Goal: Information Seeking & Learning: Learn about a topic

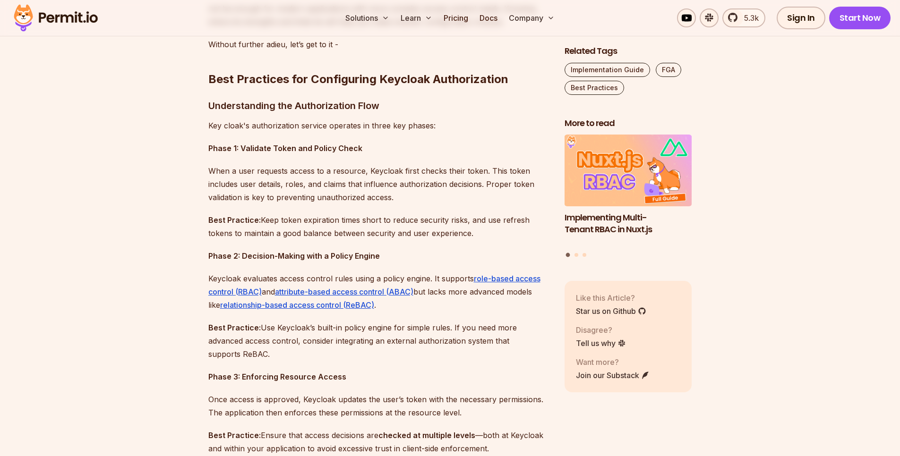
scroll to position [737, 0]
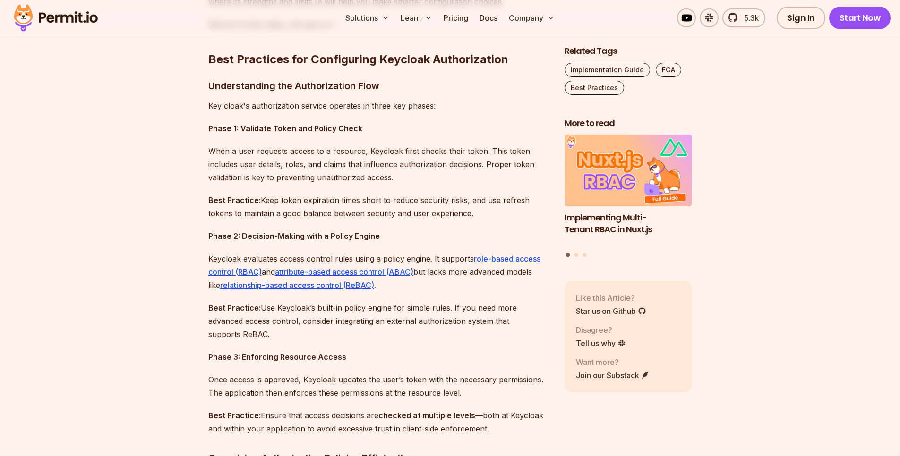
drag, startPoint x: 247, startPoint y: 128, endPoint x: 372, endPoint y: 131, distance: 125.2
click at [372, 131] on p "Phase 1: Validate Token and Policy Check" at bounding box center [378, 128] width 341 height 13
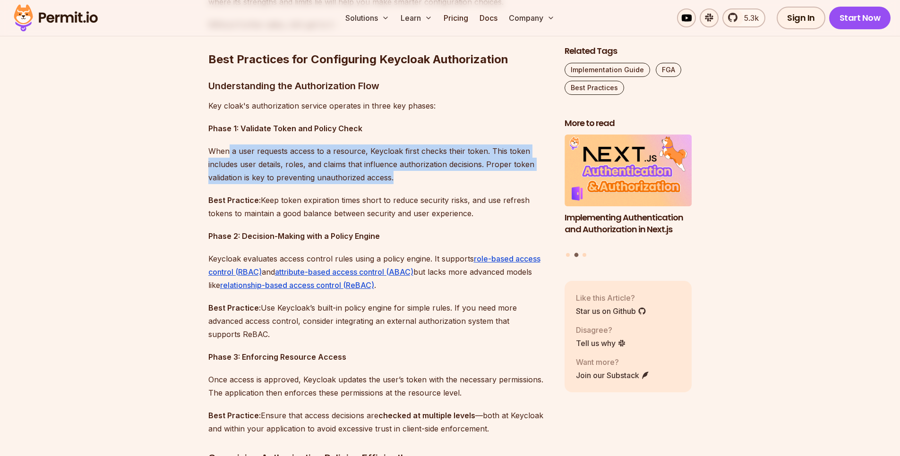
drag, startPoint x: 229, startPoint y: 153, endPoint x: 405, endPoint y: 175, distance: 177.2
click at [405, 175] on p "When a user requests access to a resource, Keycloak first checks their token. T…" at bounding box center [378, 165] width 341 height 40
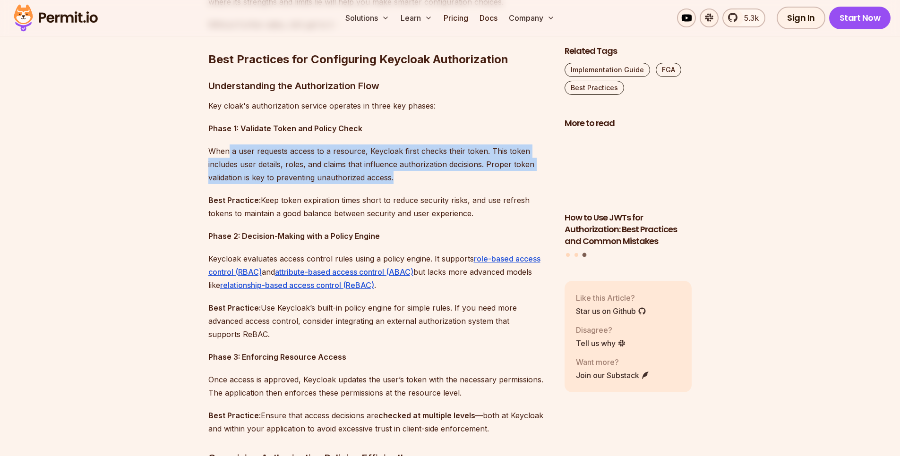
drag, startPoint x: 274, startPoint y: 201, endPoint x: 511, endPoint y: 211, distance: 236.9
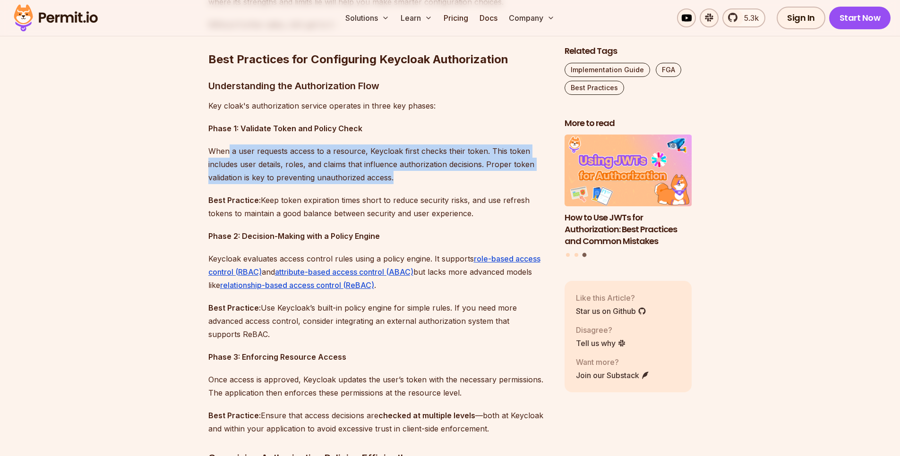
click at [511, 211] on p "Best Practice: Keep token expiration times short to reduce security risks, and …" at bounding box center [378, 207] width 341 height 26
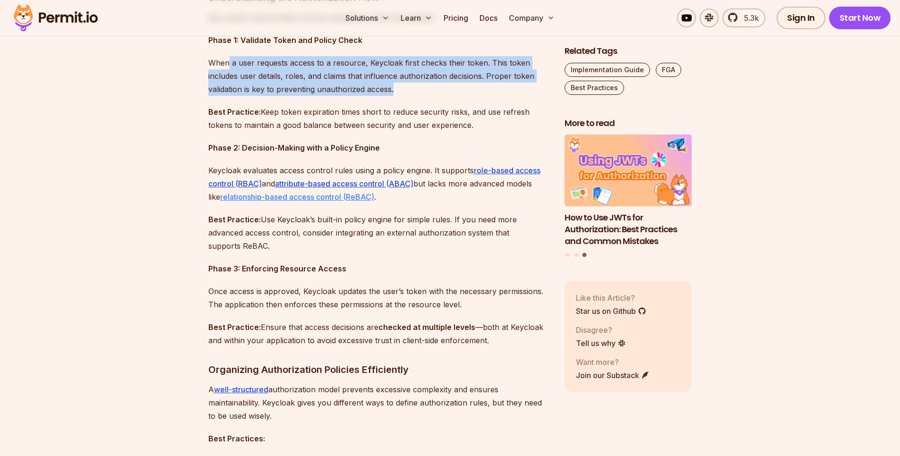
scroll to position [850, 0]
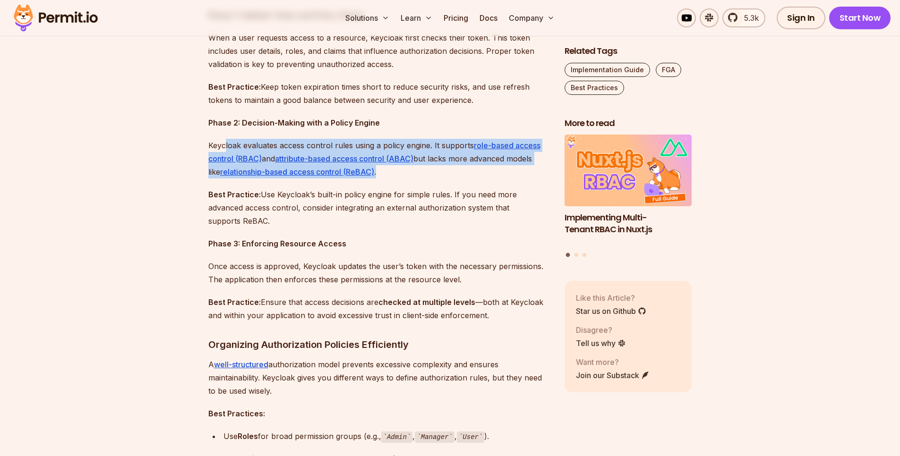
drag, startPoint x: 225, startPoint y: 145, endPoint x: 462, endPoint y: 175, distance: 238.6
click at [463, 174] on p "Keycloak evaluates access control rules using a policy engine. It supports role…" at bounding box center [378, 159] width 341 height 40
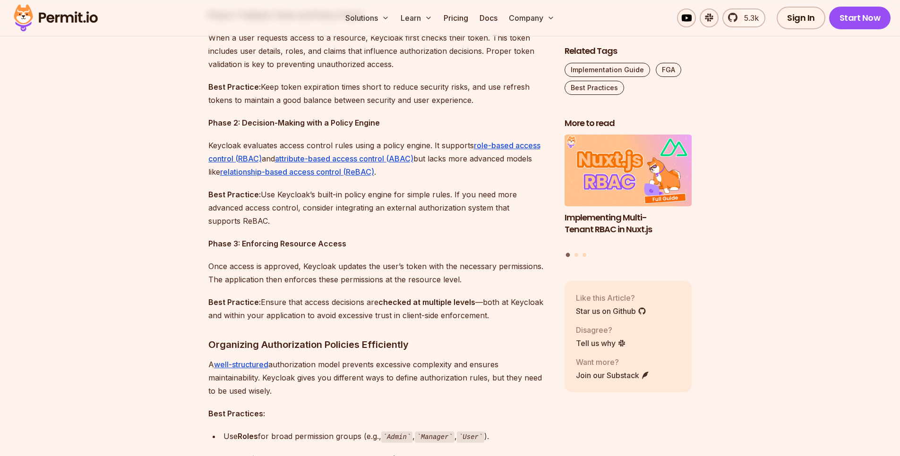
click at [240, 199] on p "Best Practice: Use Keycloak’s built-in policy engine for simple rules. If you n…" at bounding box center [378, 208] width 341 height 40
drag, startPoint x: 265, startPoint y: 194, endPoint x: 431, endPoint y: 215, distance: 167.2
click at [433, 215] on p "Best Practice: Use Keycloak’s built-in policy engine for simple rules. If you n…" at bounding box center [378, 208] width 341 height 40
click at [371, 198] on p "Best Practice: Use Keycloak’s built-in policy engine for simple rules. If you n…" at bounding box center [378, 208] width 341 height 40
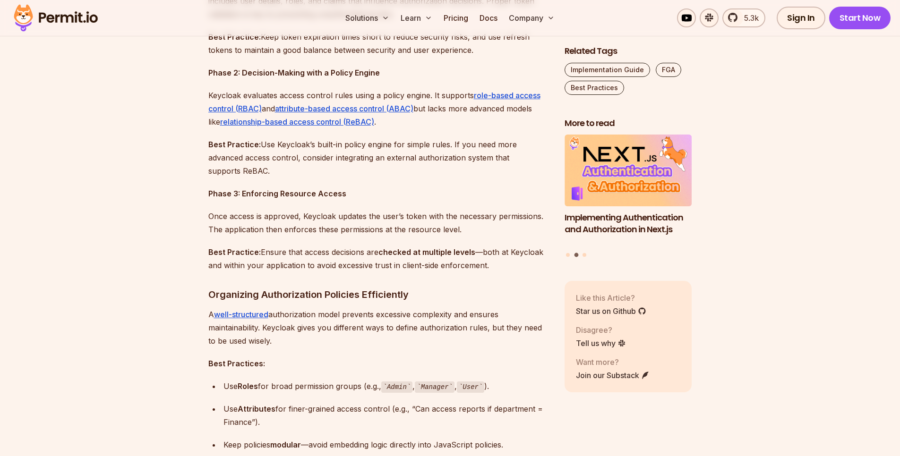
scroll to position [907, 0]
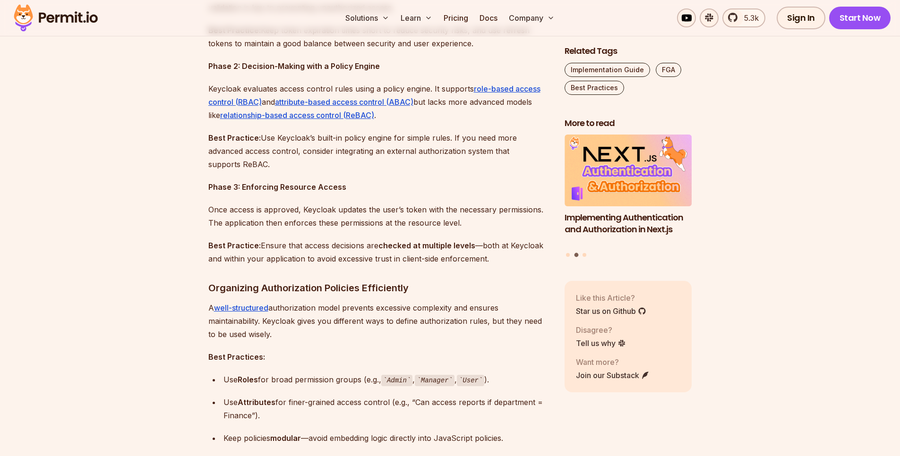
drag, startPoint x: 211, startPoint y: 210, endPoint x: 329, endPoint y: 212, distance: 118.1
click at [329, 212] on p "Once access is approved, Keycloak updates the user’s token with the necessary p…" at bounding box center [378, 216] width 341 height 26
click at [339, 211] on p "Once access is approved, Keycloak updates the user’s token with the necessary p…" at bounding box center [378, 216] width 341 height 26
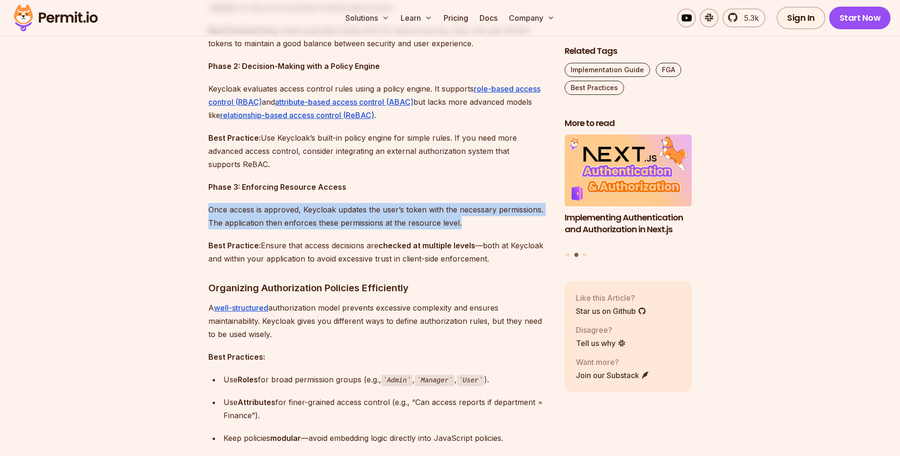
click at [339, 211] on p "Once access is approved, Keycloak updates the user’s token with the necessary p…" at bounding box center [378, 216] width 341 height 26
click at [457, 221] on p "Once access is approved, Keycloak updates the user’s token with the necessary p…" at bounding box center [378, 216] width 341 height 26
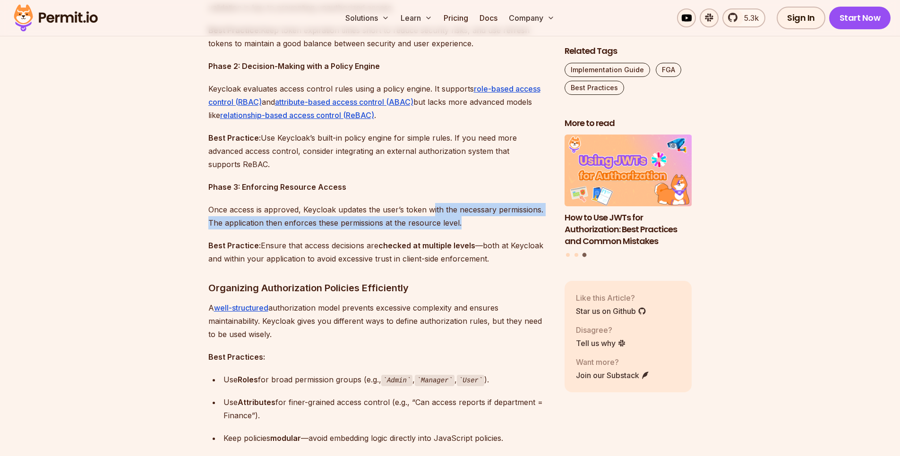
drag, startPoint x: 430, startPoint y: 205, endPoint x: 467, endPoint y: 221, distance: 40.4
click at [467, 221] on p "Once access is approved, Keycloak updates the user’s token with the necessary p…" at bounding box center [378, 216] width 341 height 26
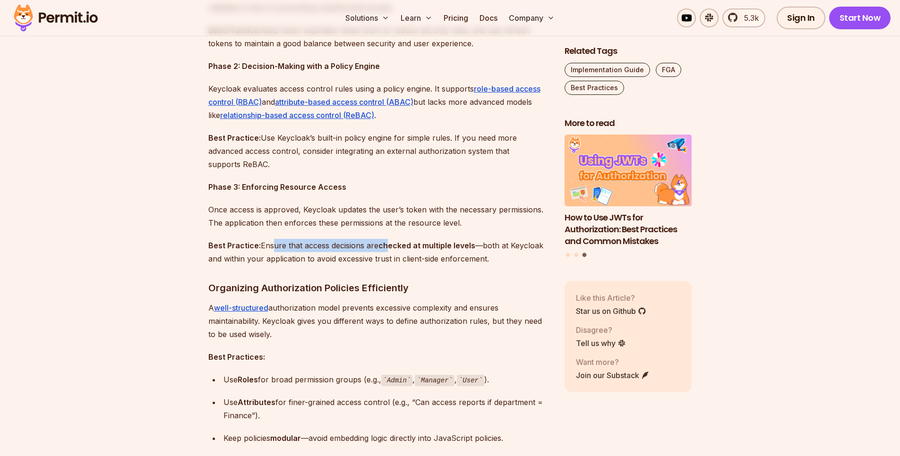
drag, startPoint x: 268, startPoint y: 248, endPoint x: 389, endPoint y: 247, distance: 120.9
click at [389, 247] on p "Best Practice: Ensure that access decisions are checked at multiple levels —bot…" at bounding box center [378, 252] width 341 height 26
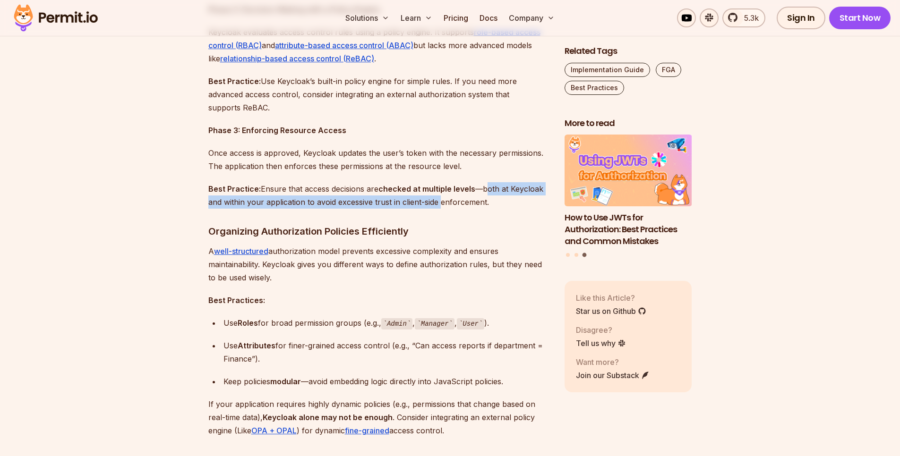
drag, startPoint x: 487, startPoint y: 187, endPoint x: 441, endPoint y: 200, distance: 48.3
click at [441, 200] on p "Best Practice: Ensure that access decisions are checked at multiple levels —bot…" at bounding box center [378, 195] width 341 height 26
click at [488, 193] on p "Best Practice: Ensure that access decisions are checked at multiple levels —bot…" at bounding box center [378, 195] width 341 height 26
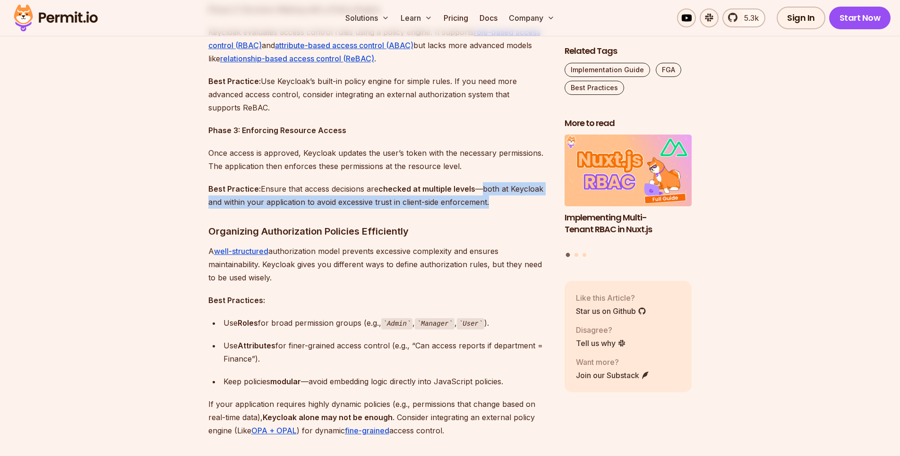
drag, startPoint x: 483, startPoint y: 184, endPoint x: 499, endPoint y: 204, distance: 25.5
click at [499, 204] on p "Best Practice: Ensure that access decisions are checked at multiple levels —bot…" at bounding box center [378, 195] width 341 height 26
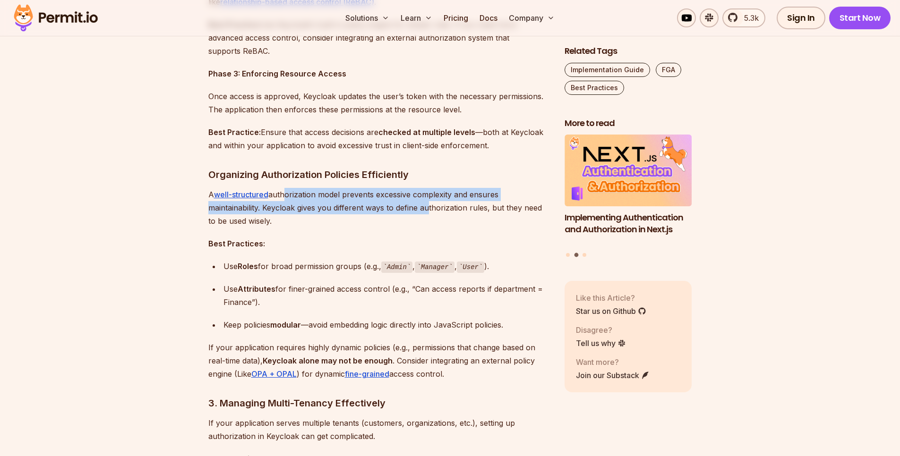
drag, startPoint x: 284, startPoint y: 190, endPoint x: 424, endPoint y: 207, distance: 141.3
click at [426, 207] on p "A well-structured authorization model prevents excessive complexity and ensures…" at bounding box center [378, 208] width 341 height 40
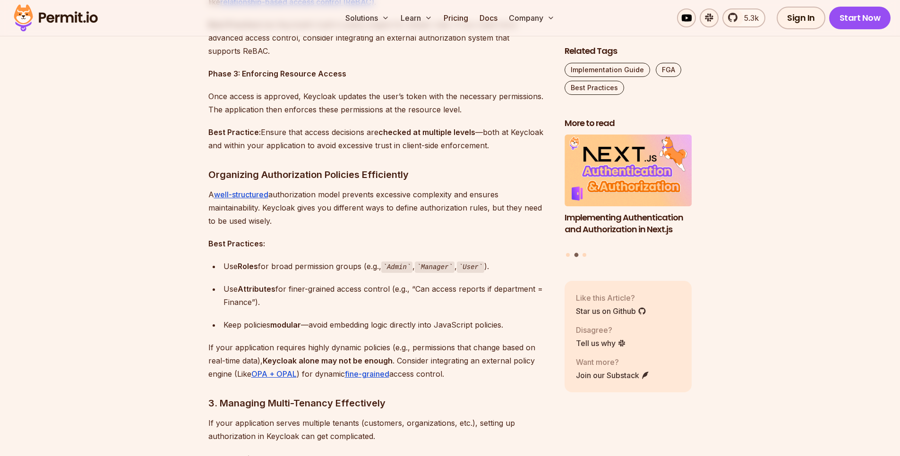
click at [293, 225] on p "A well-structured authorization model prevents excessive complexity and ensures…" at bounding box center [378, 208] width 341 height 40
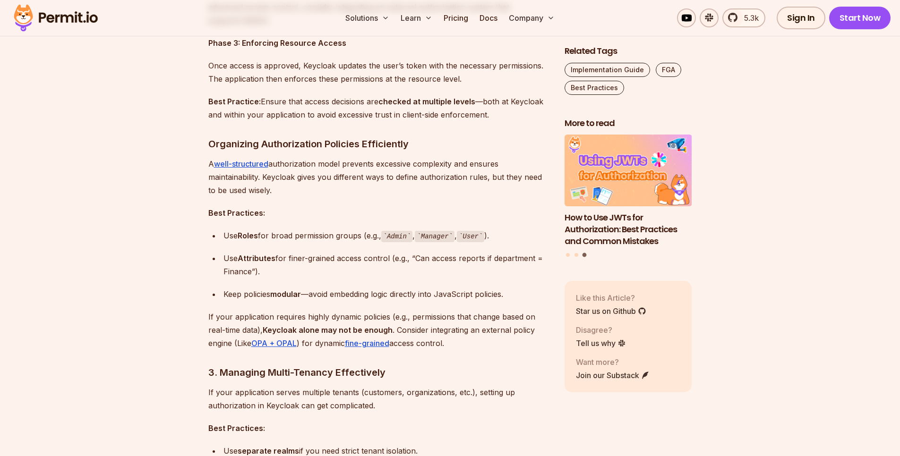
scroll to position [1077, 0]
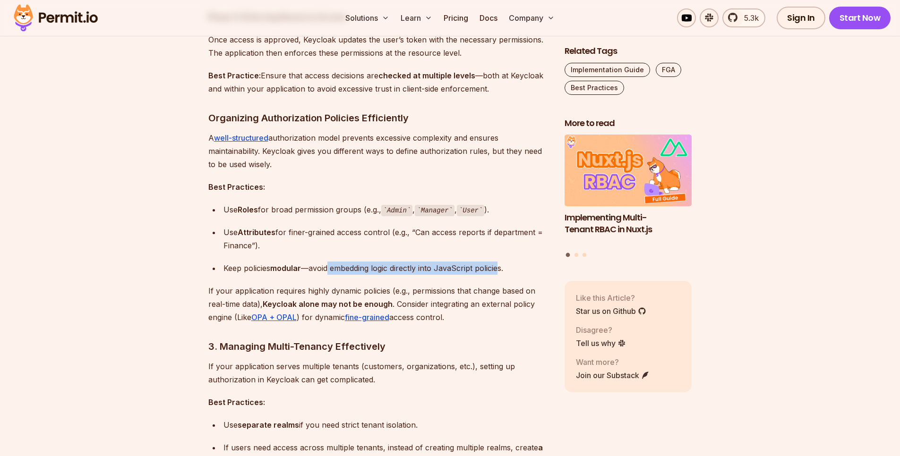
drag, startPoint x: 330, startPoint y: 267, endPoint x: 503, endPoint y: 267, distance: 172.9
click at [503, 267] on div "Keep policies modular —avoid embedding logic directly into JavaScript policies." at bounding box center [386, 268] width 326 height 13
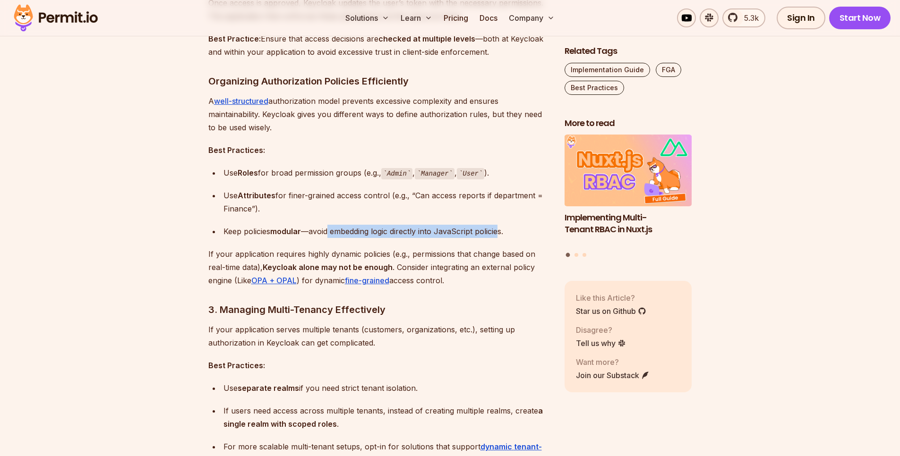
scroll to position [1134, 0]
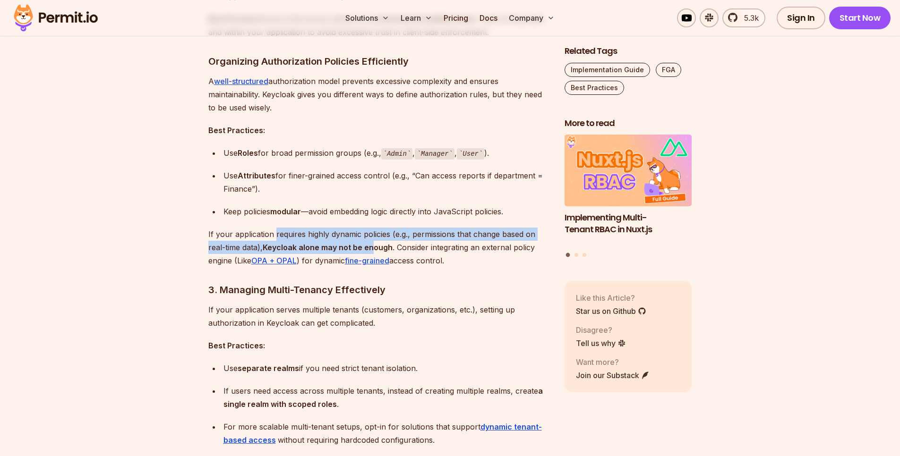
drag, startPoint x: 275, startPoint y: 234, endPoint x: 376, endPoint y: 244, distance: 101.1
click at [376, 244] on p "If your application requires highly dynamic policies (e.g., permissions that ch…" at bounding box center [378, 248] width 341 height 40
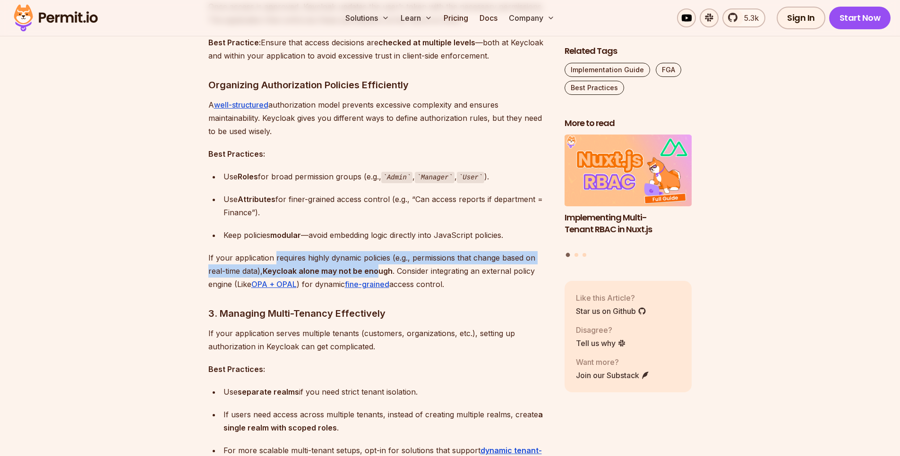
scroll to position [1077, 0]
